Goal: Task Accomplishment & Management: Manage account settings

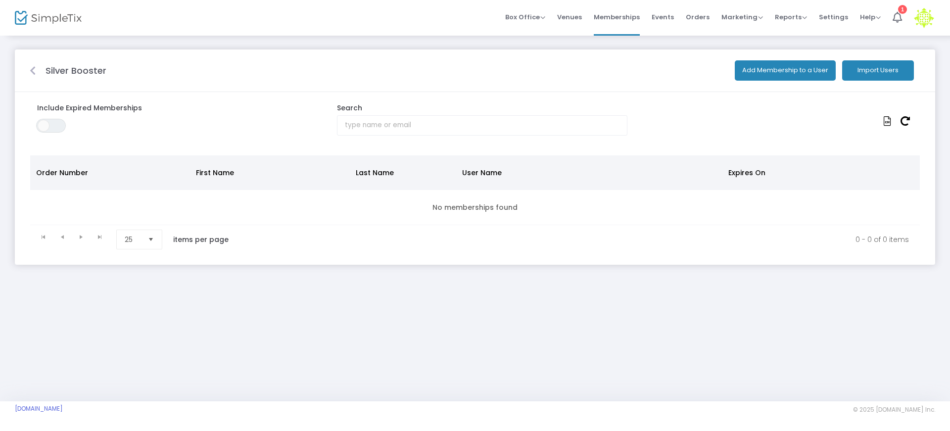
click at [31, 71] on icon at bounding box center [33, 71] width 6 height 10
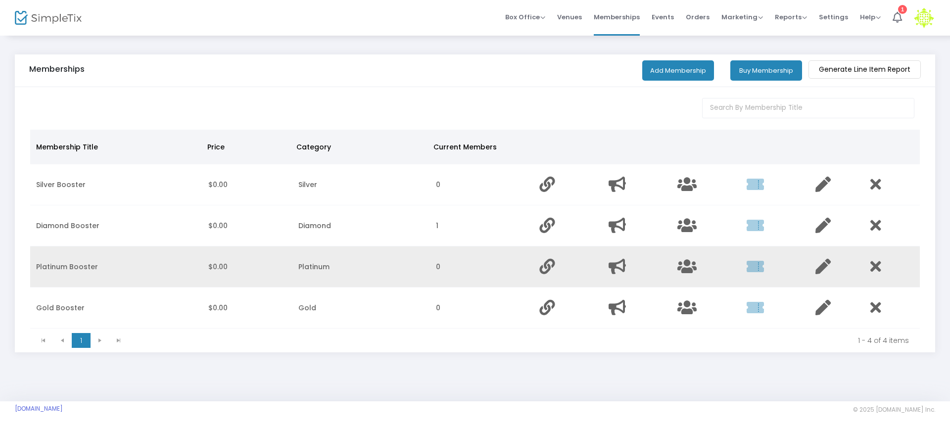
click at [83, 264] on td "Platinum Booster" at bounding box center [116, 266] width 172 height 41
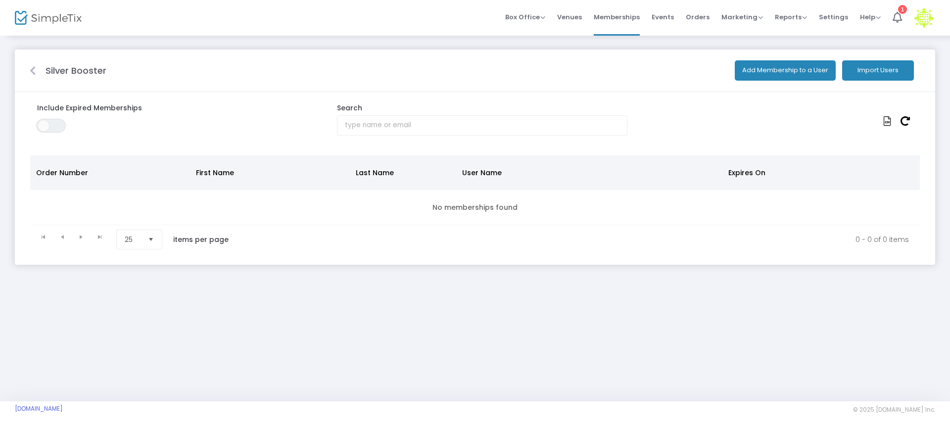
click at [31, 71] on icon at bounding box center [33, 71] width 6 height 10
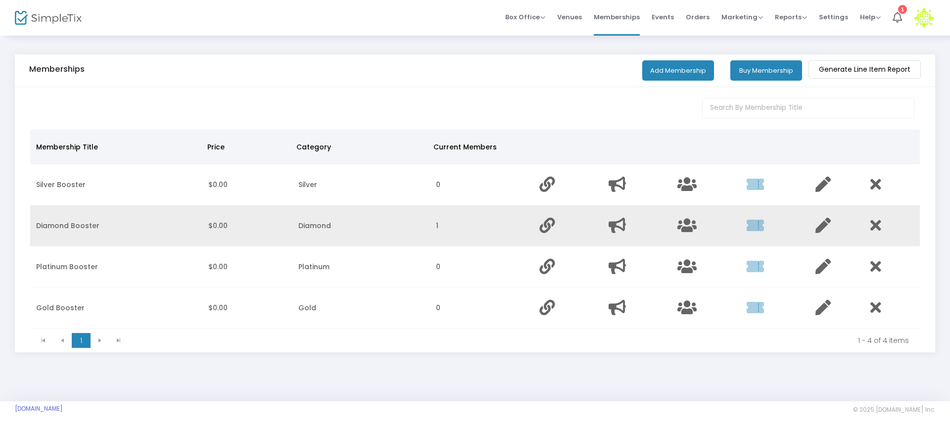
click at [66, 229] on td "Diamond Booster" at bounding box center [116, 225] width 172 height 41
click at [691, 224] on icon "Data table" at bounding box center [686, 225] width 19 height 15
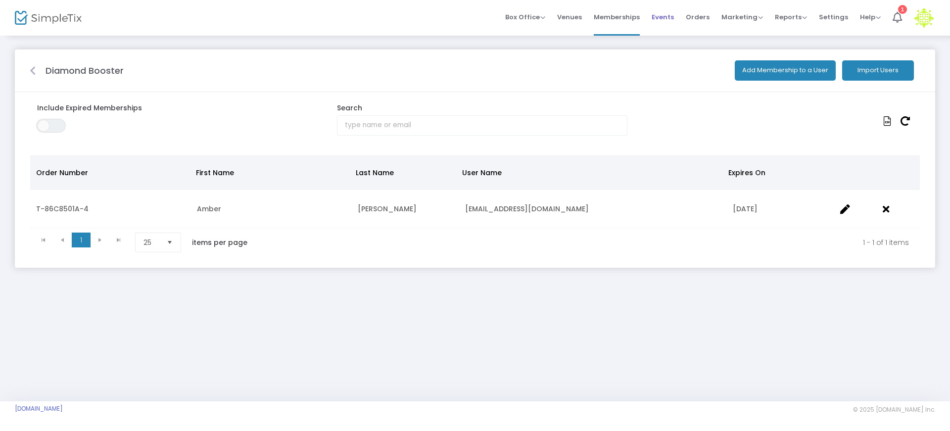
click at [667, 12] on span "Events" at bounding box center [663, 16] width 22 height 25
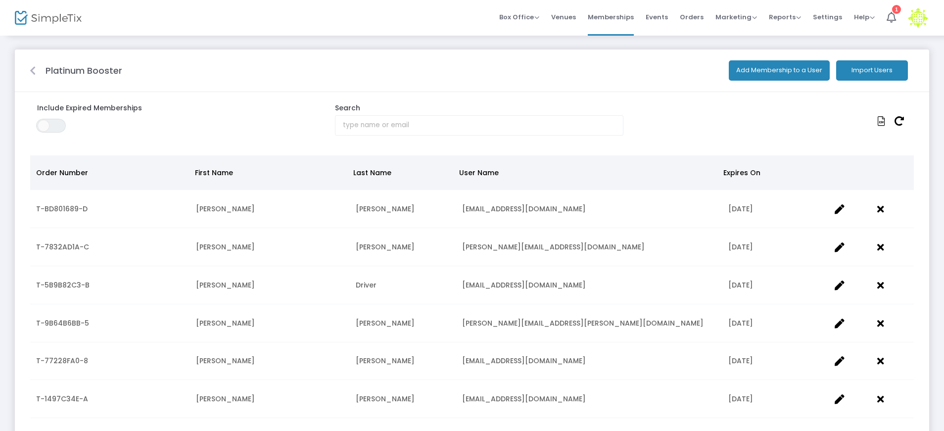
click at [34, 68] on icon at bounding box center [33, 71] width 6 height 10
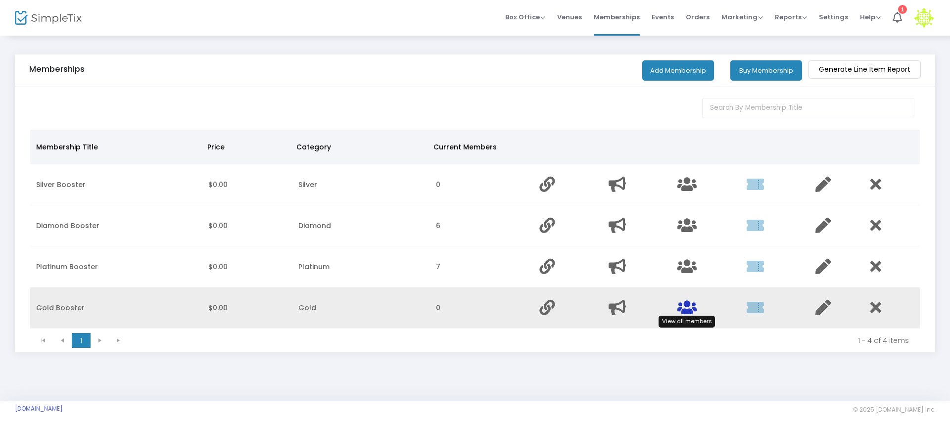
click at [684, 309] on icon "Data table" at bounding box center [686, 307] width 19 height 15
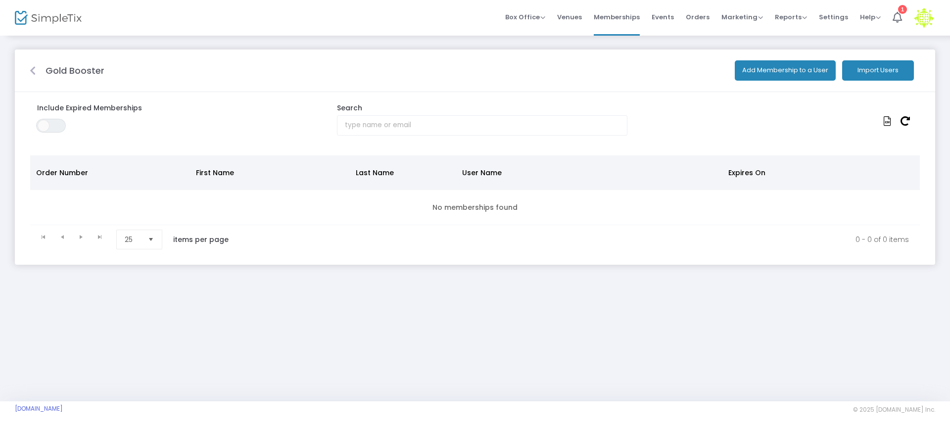
click at [870, 77] on button "Import Users" at bounding box center [878, 70] width 72 height 20
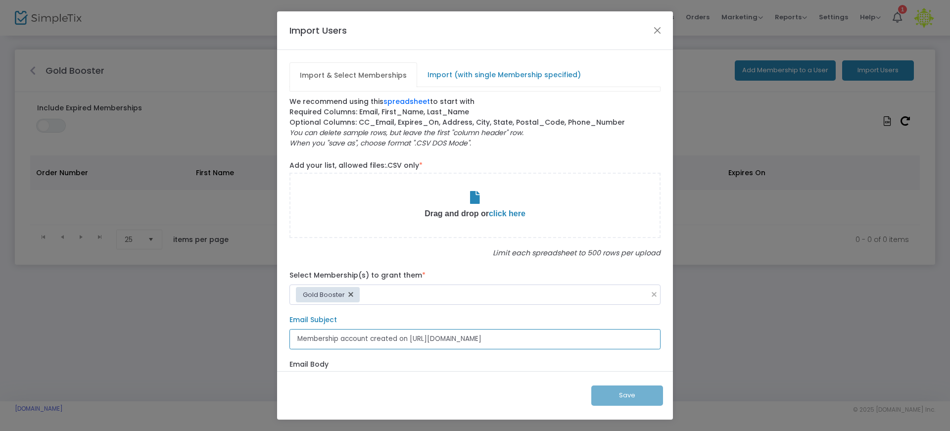
click at [358, 342] on input "Membership account created on [URL][DOMAIN_NAME]" at bounding box center [474, 339] width 371 height 20
paste input "[PERSON_NAME] Choir: It's time to pick your pop show seats!"
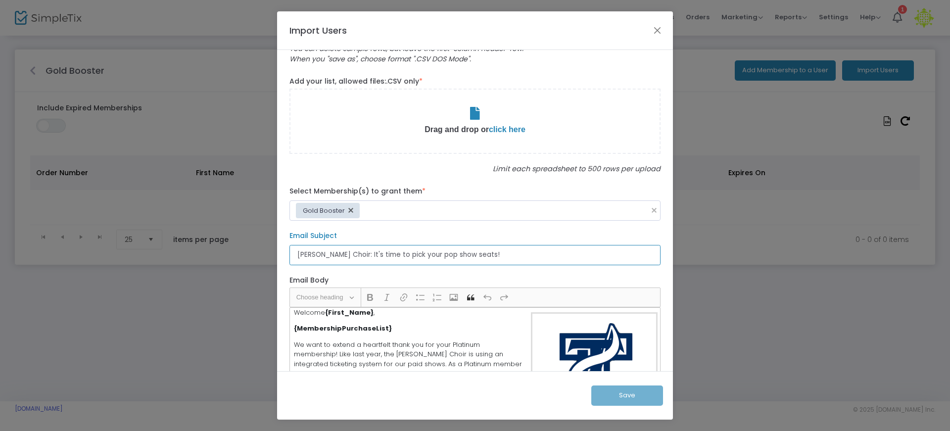
scroll to position [85, 0]
type input "[PERSON_NAME] Choir: It's time to pick your pop show seats!"
click at [480, 118] on p at bounding box center [474, 113] width 369 height 14
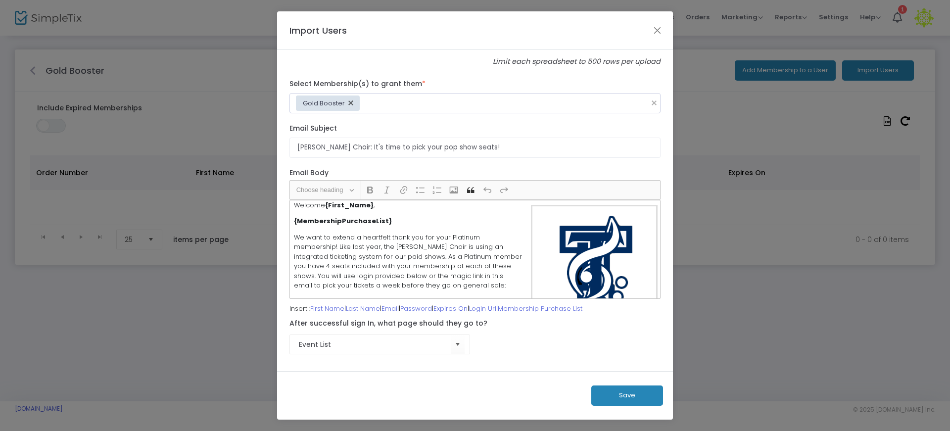
scroll to position [13, 0]
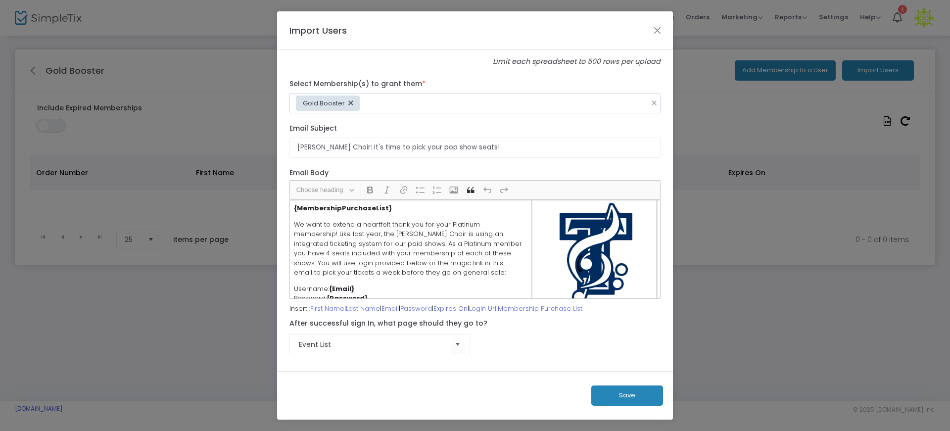
click at [463, 225] on p "We want to extend a heartfelt thank you for your Platinum membership! Like last…" at bounding box center [475, 249] width 362 height 58
click at [405, 241] on p "We want to extend a heartfelt thank you for your Gold membership! Like last yea…" at bounding box center [475, 249] width 362 height 58
click at [477, 244] on p "We want to extend a heartfelt thank you for your Gold membership! Like last yea…" at bounding box center [475, 249] width 362 height 58
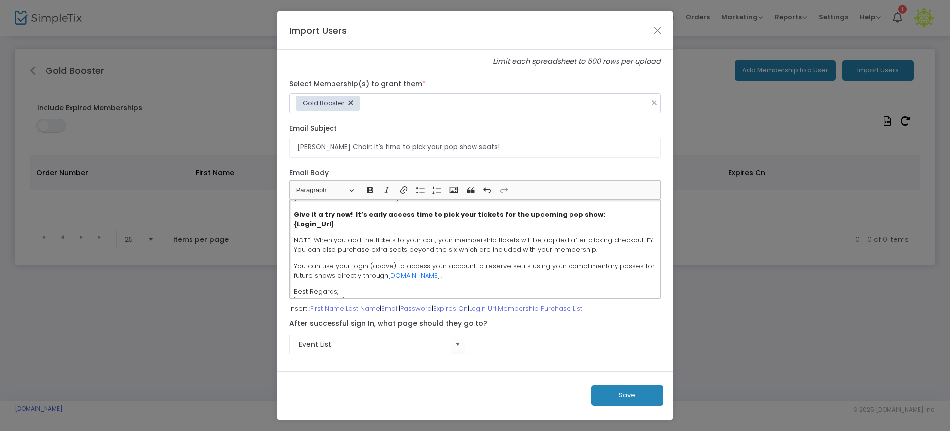
scroll to position [172, 0]
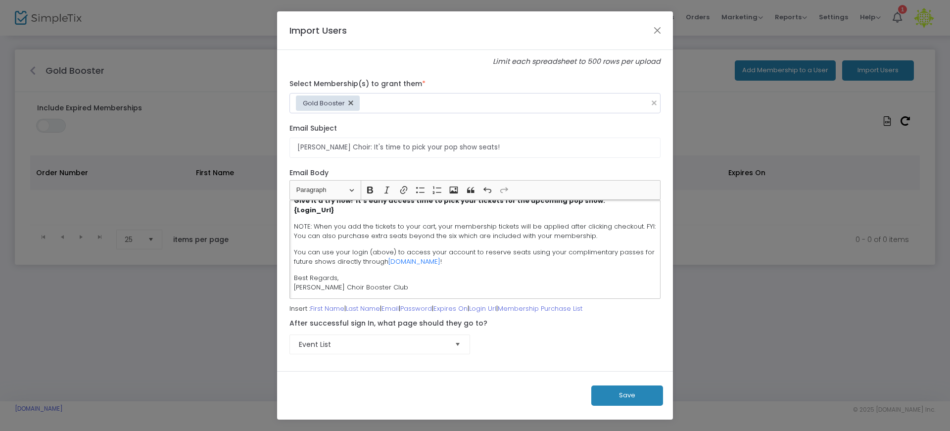
click at [457, 345] on span "Select" at bounding box center [458, 344] width 16 height 16
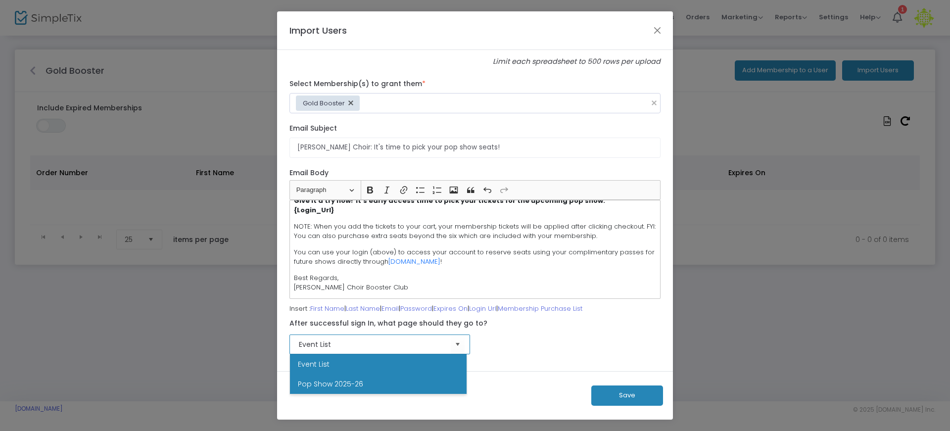
click at [390, 379] on li "Pop Show 2025-26" at bounding box center [378, 384] width 177 height 20
type input "Pop Show 2025-26"
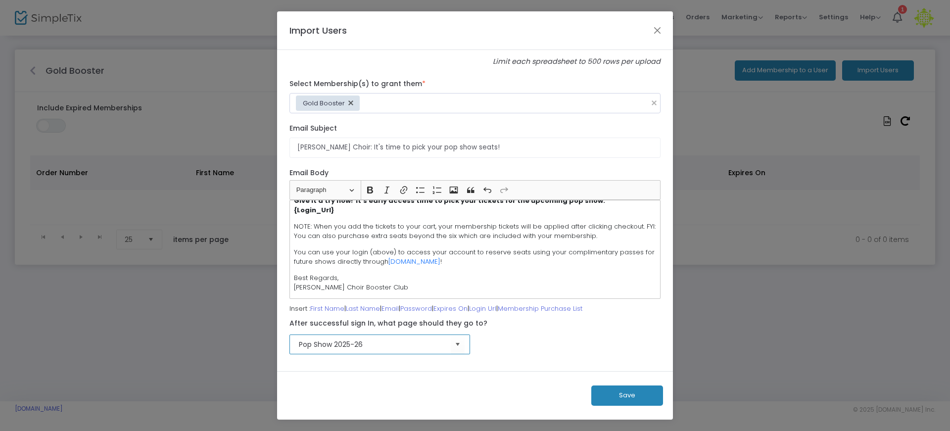
scroll to position [0, 0]
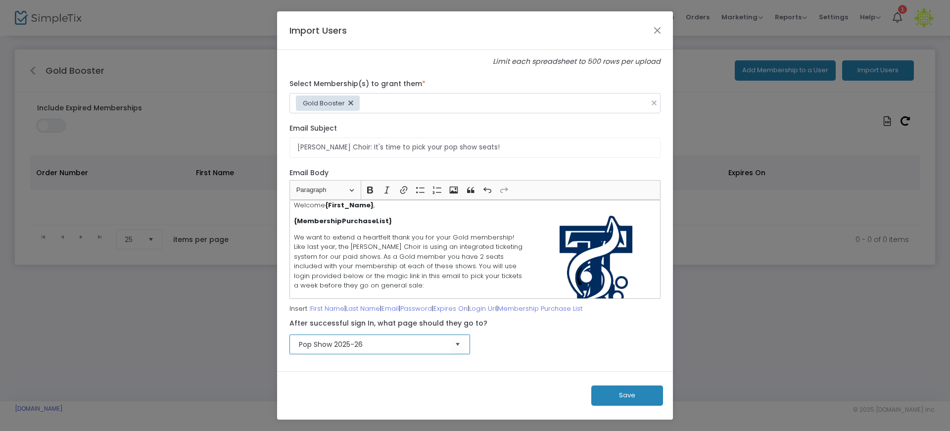
click at [624, 399] on button "Save" at bounding box center [627, 395] width 72 height 20
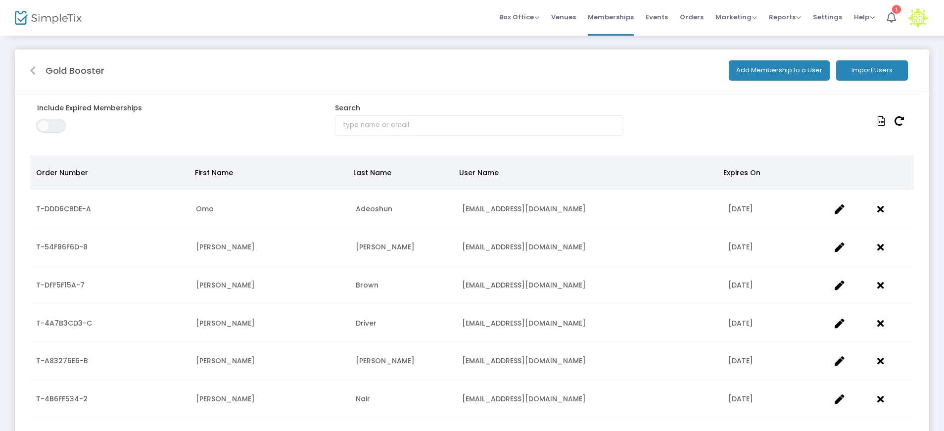
click at [34, 70] on icon at bounding box center [33, 71] width 6 height 10
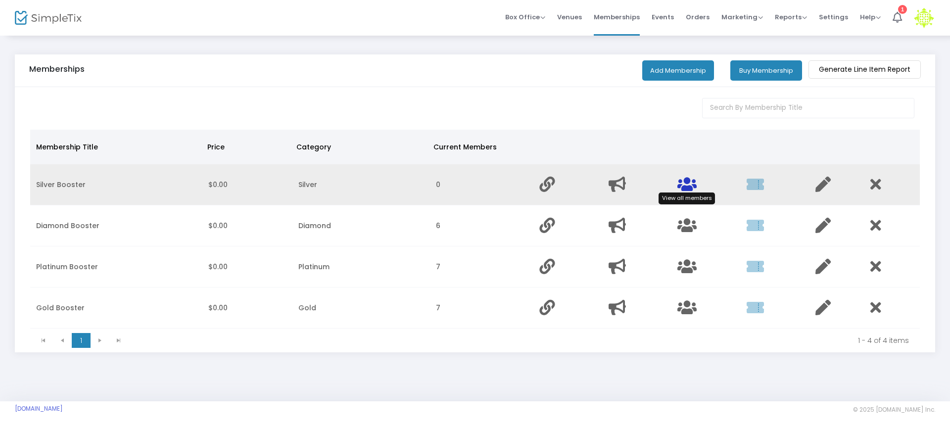
click at [692, 182] on icon "Data table" at bounding box center [686, 184] width 19 height 15
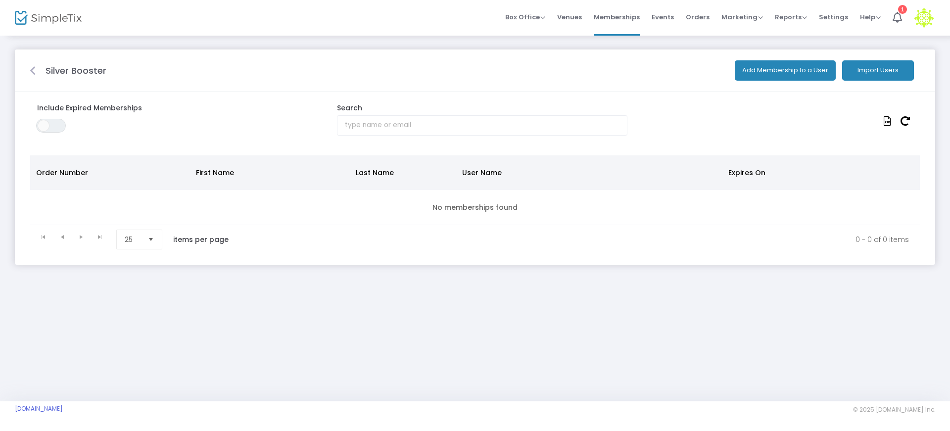
click at [866, 69] on button "Import Users" at bounding box center [878, 70] width 72 height 20
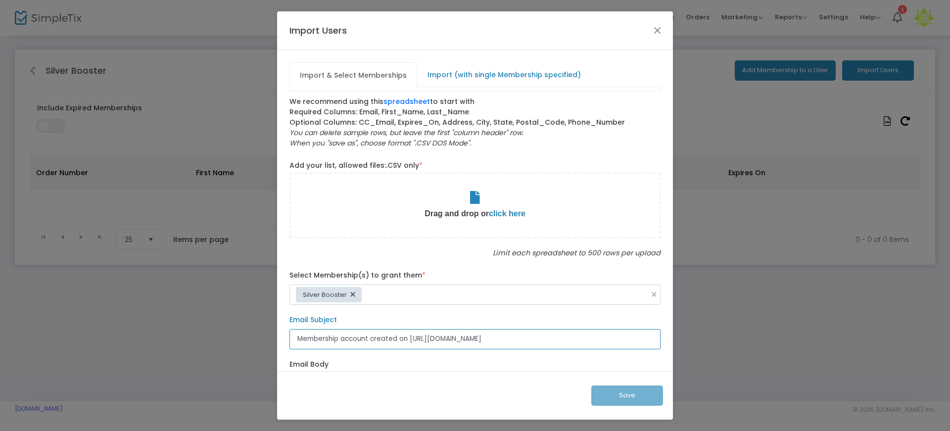
click at [375, 331] on input "Membership account created on [URL][DOMAIN_NAME]" at bounding box center [474, 339] width 371 height 20
paste input "[PERSON_NAME] Choir: It's time to pick your pop show seats!"
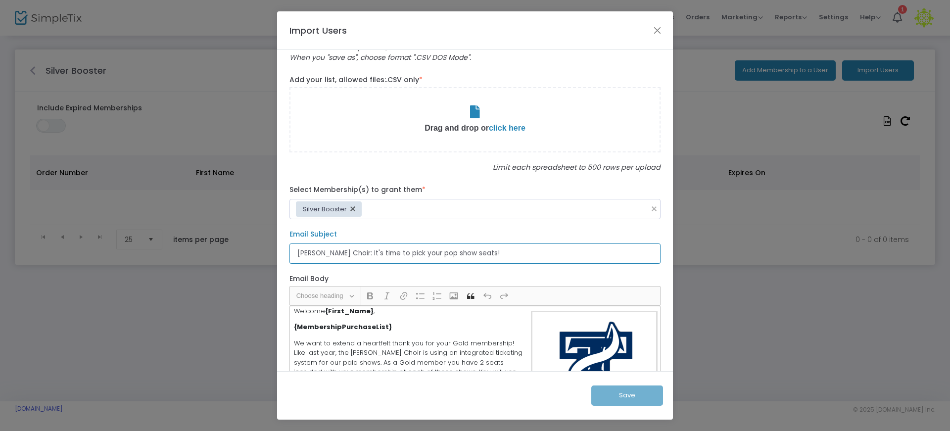
scroll to position [113, 0]
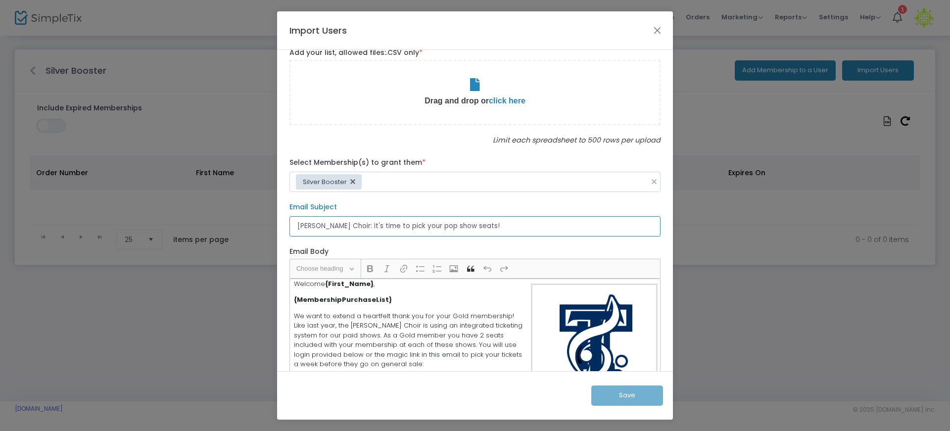
click at [388, 226] on input "[PERSON_NAME] Choir: It's time to pick your pop show seats!" at bounding box center [474, 226] width 371 height 20
type input "Tompkins Choir: You have early access to buy seats for pop show!"
click at [455, 313] on p "We want to extend a heartfelt thank you for your Gold membership! Like last yea…" at bounding box center [475, 340] width 362 height 58
click at [400, 334] on p "We want to extend a heartfelt thank you for your Silver membership! Like last y…" at bounding box center [475, 340] width 362 height 58
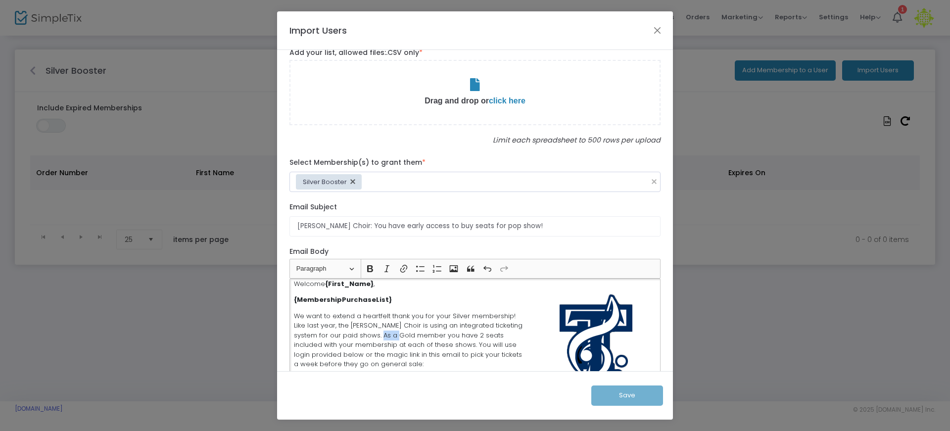
click at [400, 334] on p "We want to extend a heartfelt thank you for your Silver membership! Like last y…" at bounding box center [475, 340] width 362 height 58
click at [465, 335] on p "We want to extend a heartfelt thank you for your Silver membership! Like last y…" at bounding box center [475, 340] width 362 height 58
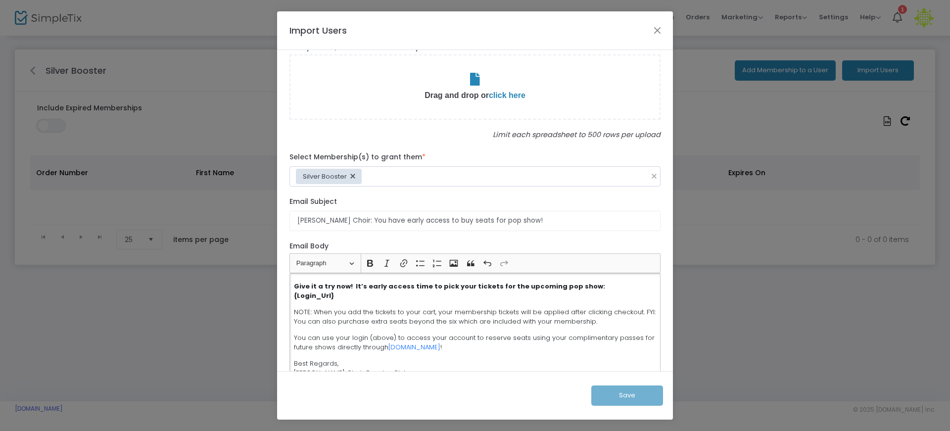
scroll to position [161, 0]
click at [435, 282] on strong "Give it a try now! It’s early access time to pick your tickets for the upcoming…" at bounding box center [449, 284] width 311 height 9
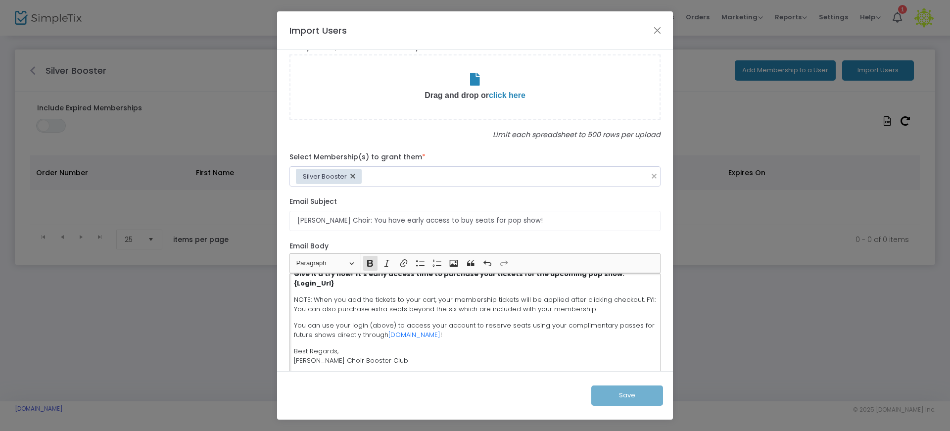
scroll to position [167, 0]
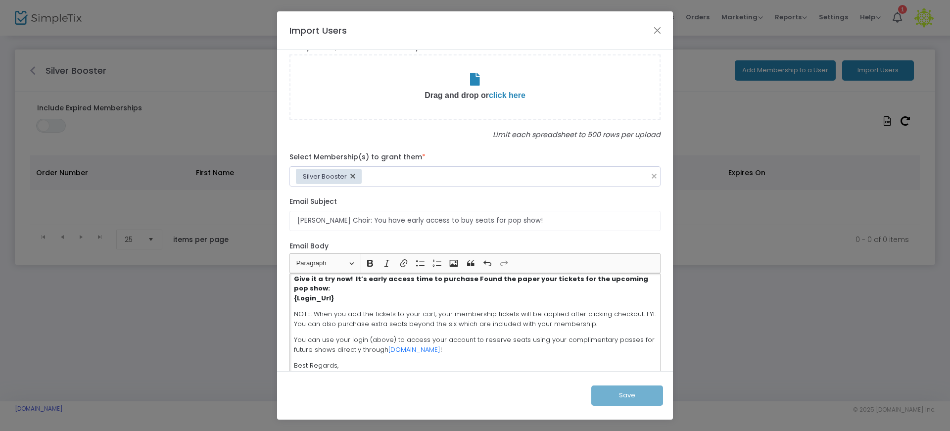
click at [413, 312] on p "NOTE: When you add the tickets to your cart, your membership tickets will be ap…" at bounding box center [475, 318] width 362 height 19
click at [624, 320] on p "NOTE: When you add the tickets to your cart, your membership tickets will be ap…" at bounding box center [475, 318] width 362 height 19
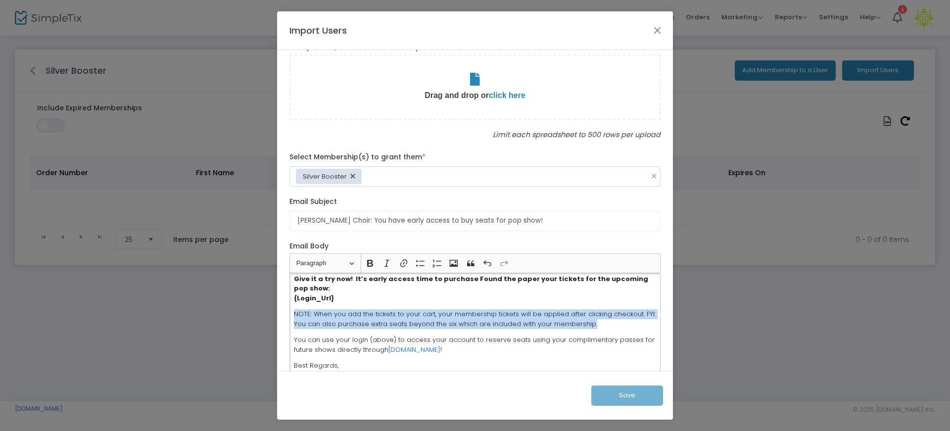
drag, startPoint x: 620, startPoint y: 325, endPoint x: 270, endPoint y: 312, distance: 349.6
click at [270, 312] on ngb-modal-window "Import Users Import & Select Memberships Import (with single Membership specifi…" at bounding box center [475, 215] width 950 height 431
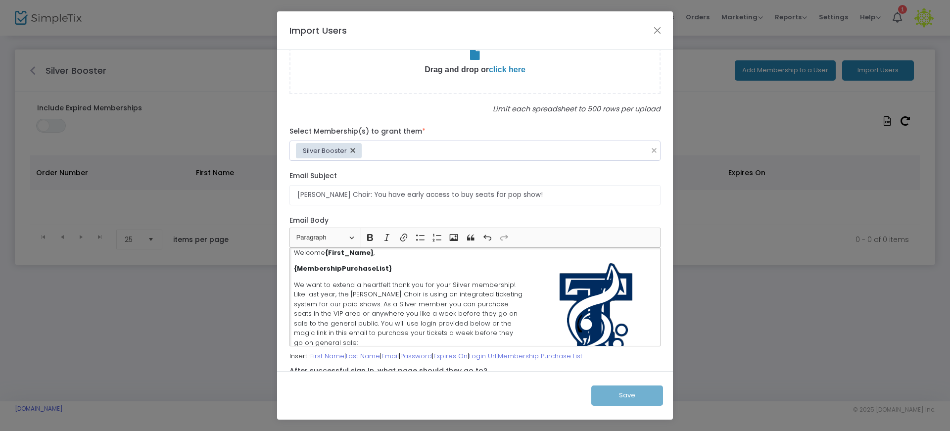
scroll to position [155, 0]
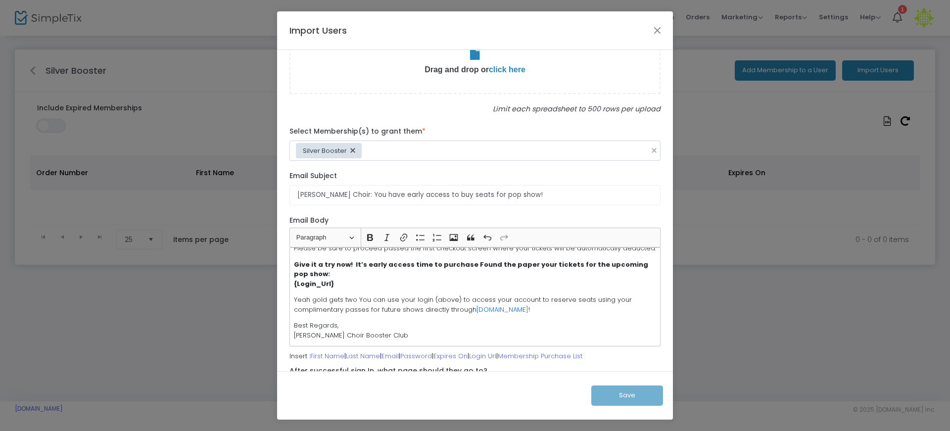
click at [356, 302] on p "Yeah gold gets two You can use your login (above) to access your account to res…" at bounding box center [475, 304] width 362 height 19
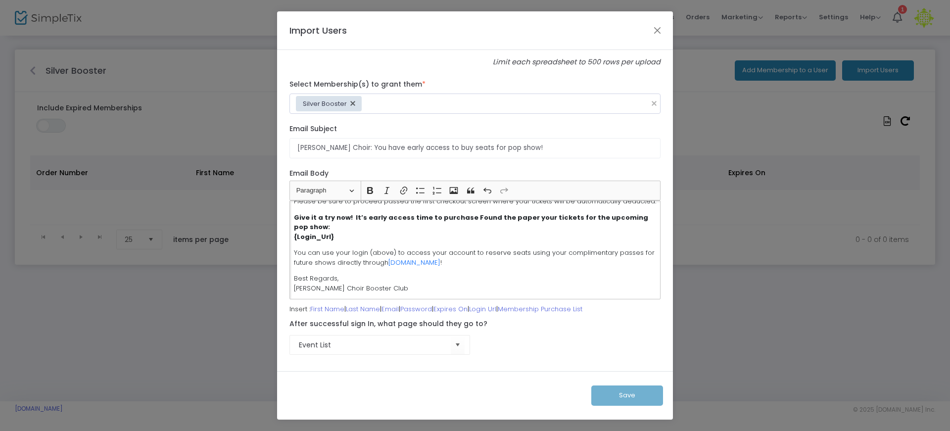
scroll to position [192, 0]
click at [450, 342] on span "Select" at bounding box center [458, 344] width 16 height 16
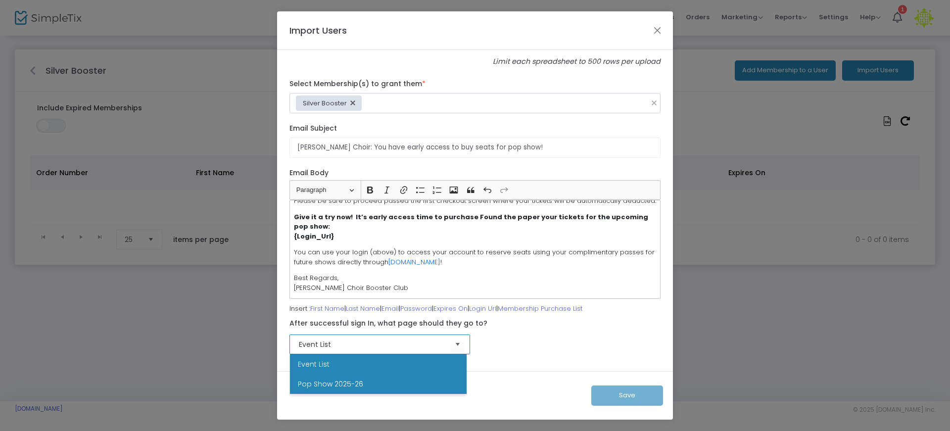
click at [401, 377] on li "Pop Show 2025-26" at bounding box center [378, 384] width 177 height 20
type input "Pop Show 2025-26"
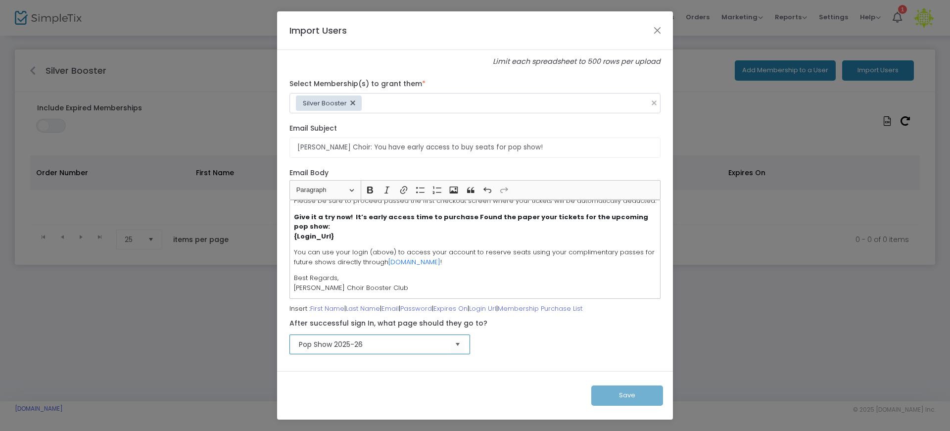
scroll to position [0, 0]
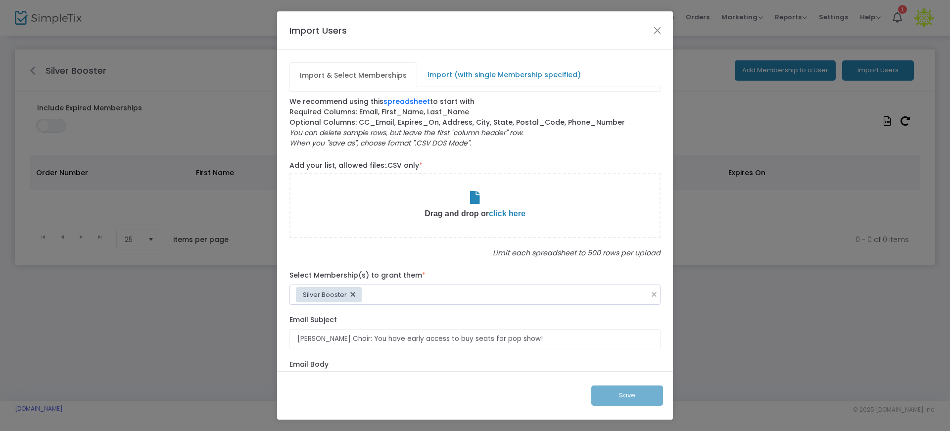
click at [471, 195] on icon at bounding box center [475, 197] width 10 height 13
